Goal: Task Accomplishment & Management: Use online tool/utility

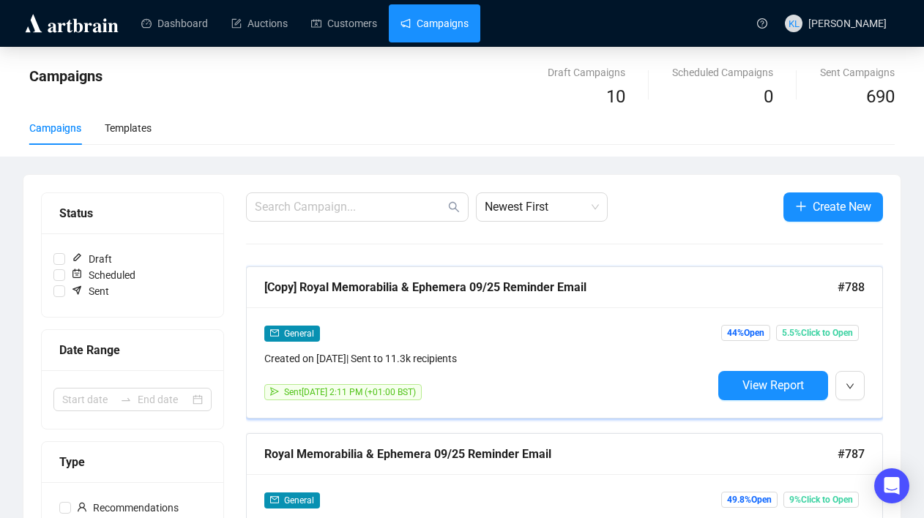
scroll to position [100, 0]
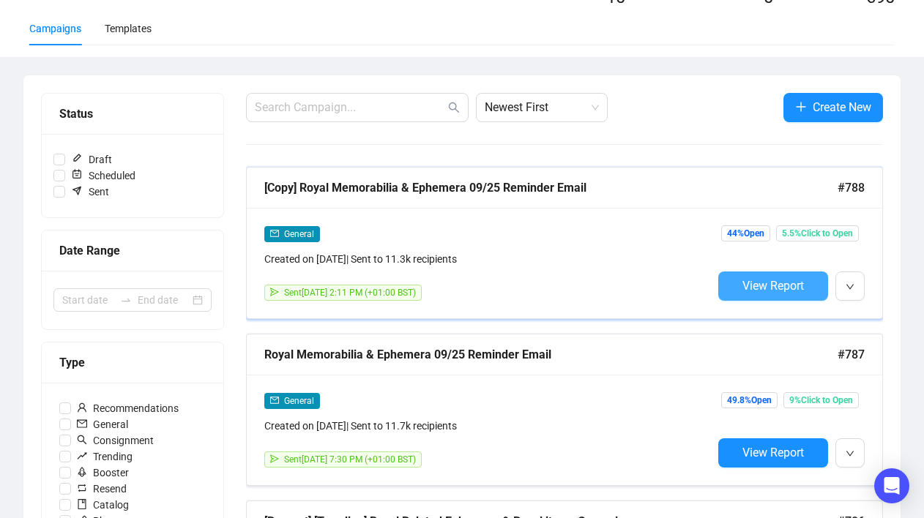
click at [739, 277] on button "View Report" at bounding box center [773, 286] width 110 height 29
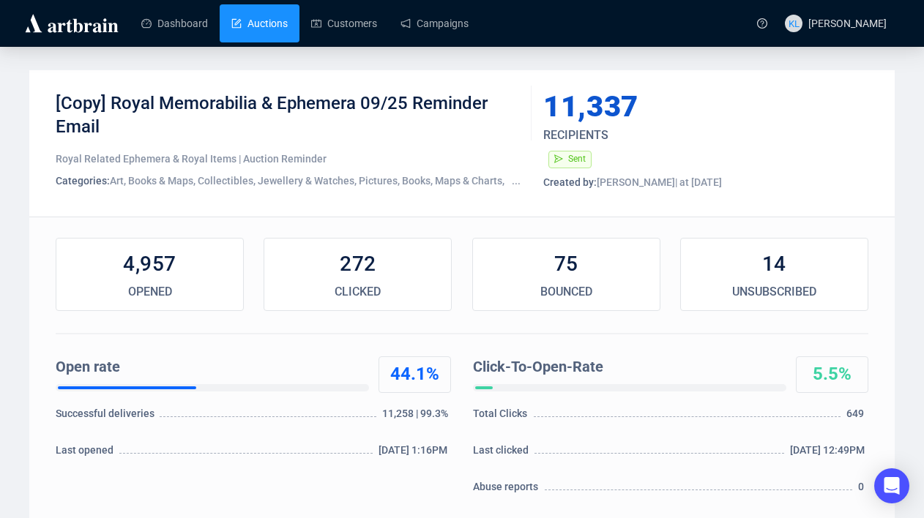
click at [253, 29] on link "Auctions" at bounding box center [259, 23] width 56 height 38
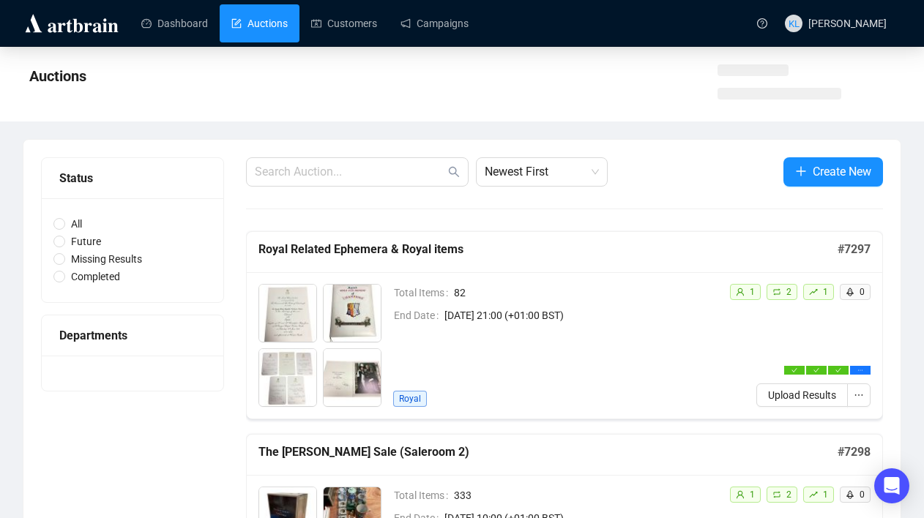
click at [258, 19] on link "Auctions" at bounding box center [259, 23] width 56 height 38
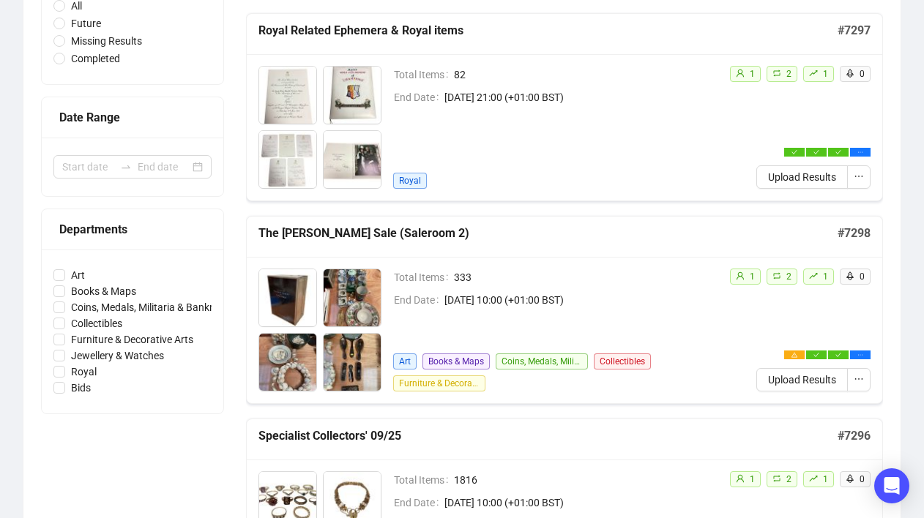
scroll to position [224, 0]
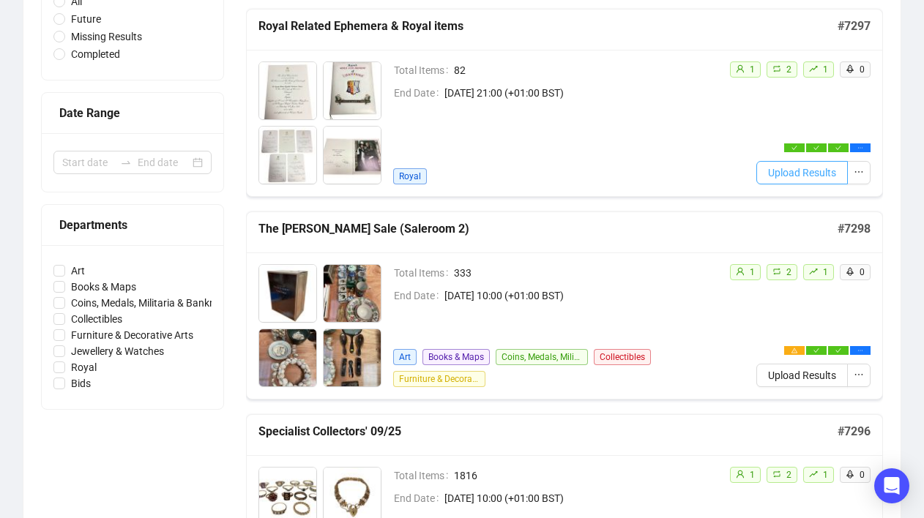
click at [804, 173] on span "Upload Results" at bounding box center [802, 173] width 68 height 16
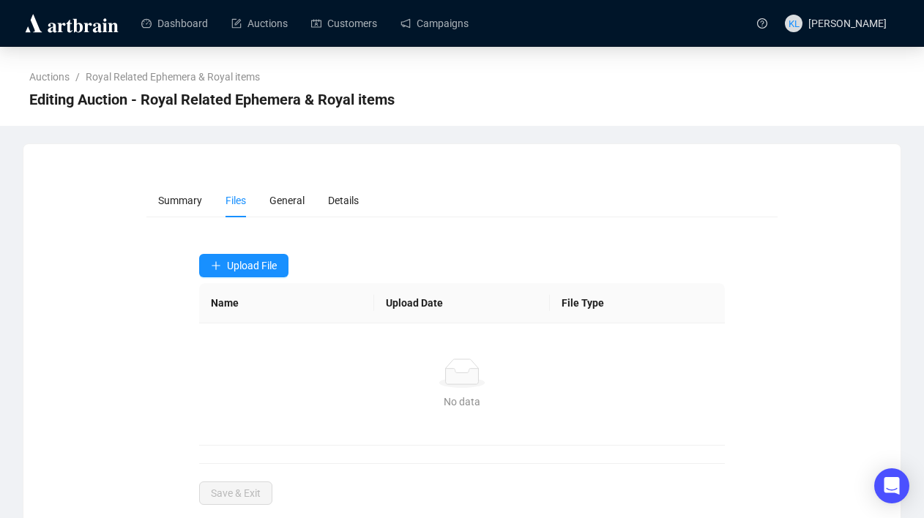
click at [239, 277] on div "Upload File Name Upload Date File Type No data No data" at bounding box center [462, 350] width 526 height 192
click at [241, 272] on button "Upload File" at bounding box center [243, 265] width 89 height 23
click at [235, 319] on span "Bids" at bounding box center [245, 324] width 69 height 16
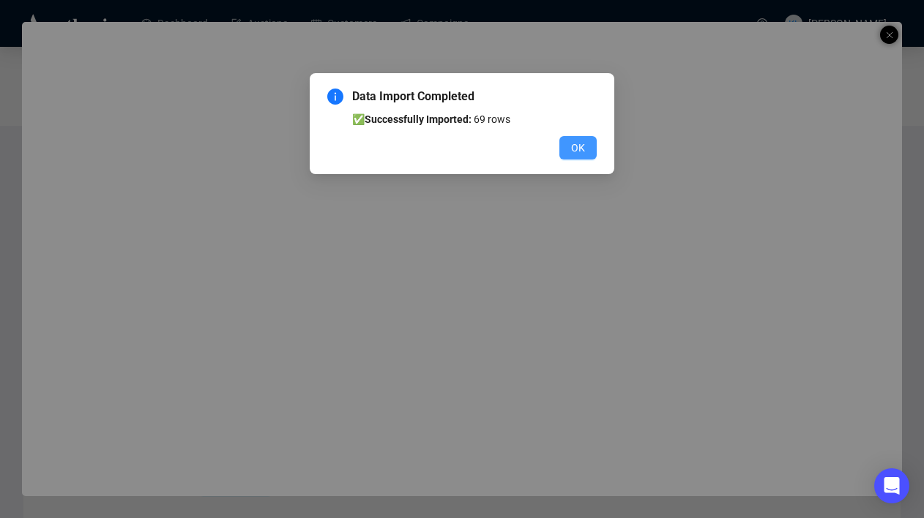
click at [577, 143] on span "OK" at bounding box center [578, 148] width 14 height 16
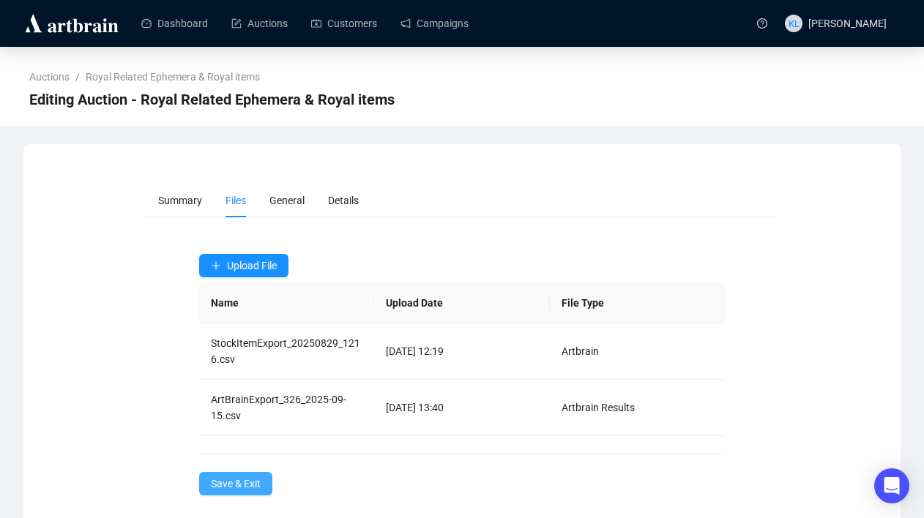
click at [220, 491] on span "Save & Exit" at bounding box center [236, 484] width 50 height 16
